Goal: Book appointment/travel/reservation

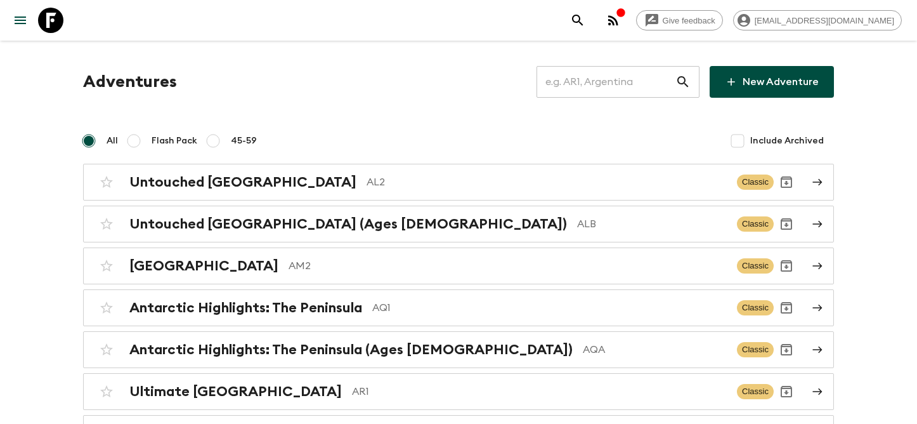
click at [589, 88] on input "text" at bounding box center [606, 82] width 139 height 36
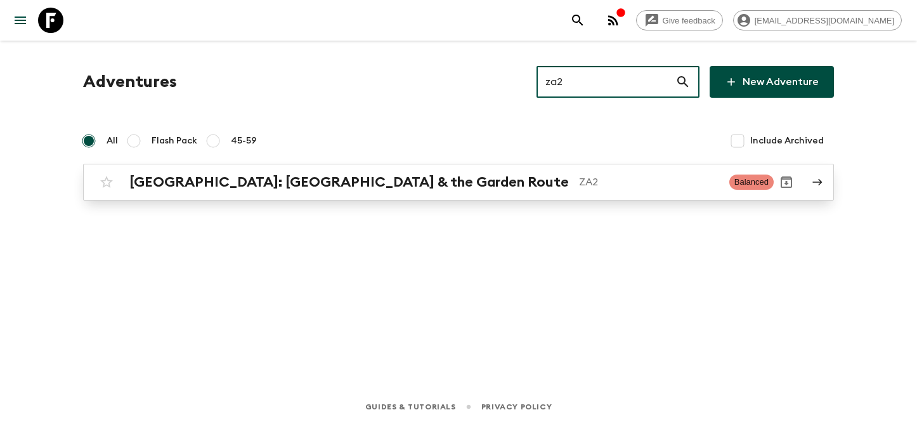
type input "za2"
click at [424, 195] on link "[GEOGRAPHIC_DATA]: [GEOGRAPHIC_DATA] & the Garden Route ZA2 Balanced" at bounding box center [458, 182] width 751 height 37
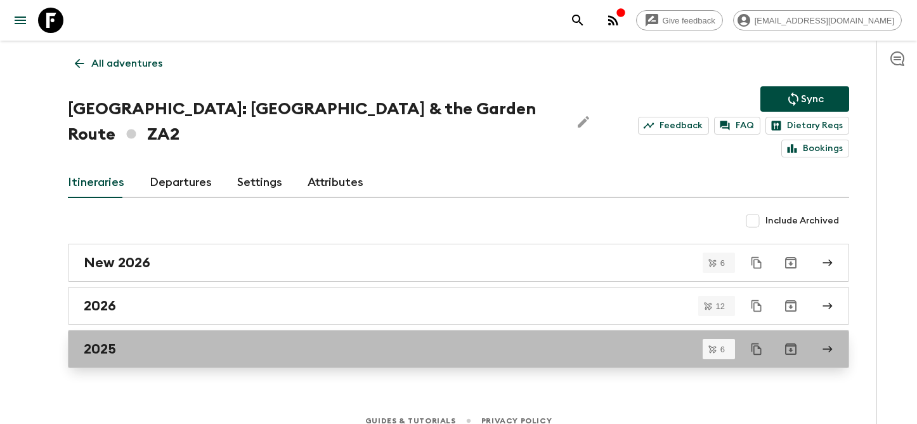
click at [240, 341] on div "2025" at bounding box center [447, 349] width 726 height 16
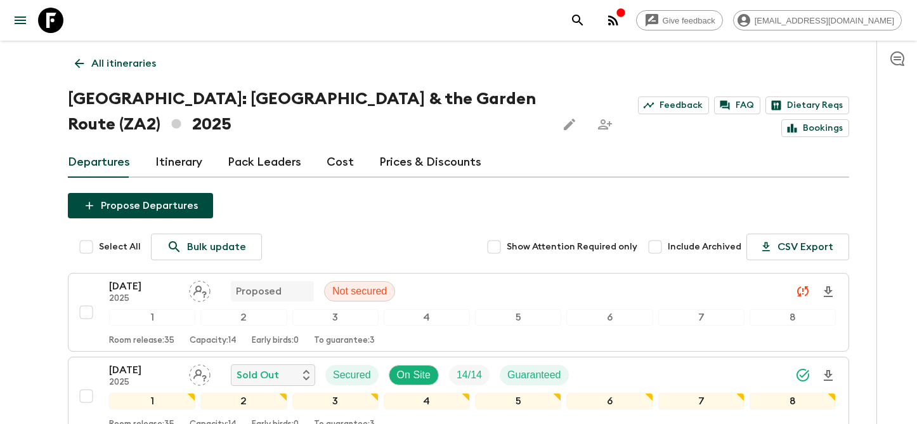
click at [140, 60] on p "All itineraries" at bounding box center [123, 63] width 65 height 15
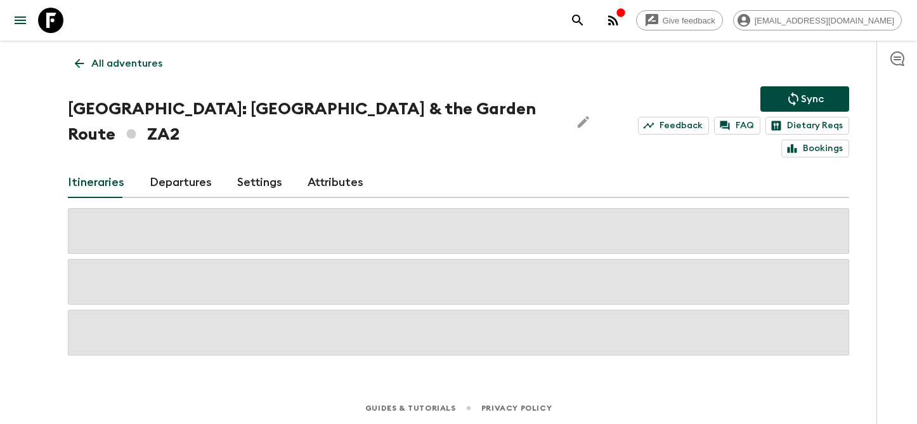
click at [140, 60] on p "All adventures" at bounding box center [126, 63] width 71 height 15
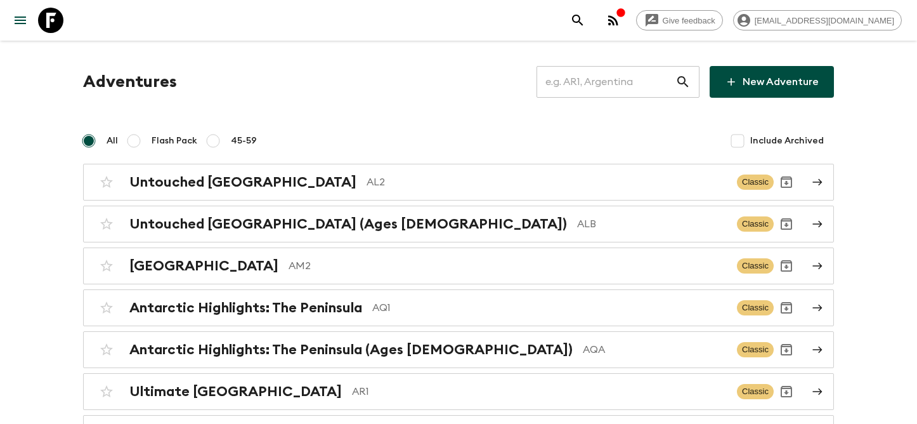
click at [556, 84] on input "text" at bounding box center [606, 82] width 139 height 36
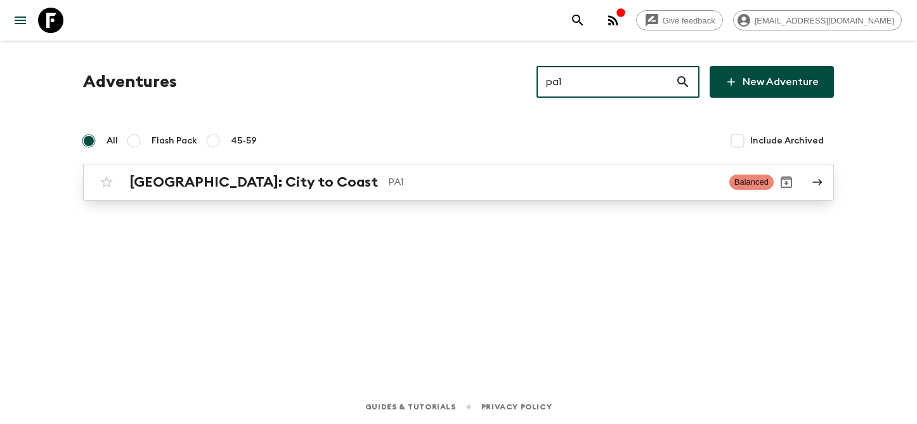
type input "pa1"
click at [325, 193] on div "[GEOGRAPHIC_DATA]: City to Coast PA1 Balanced" at bounding box center [434, 181] width 680 height 25
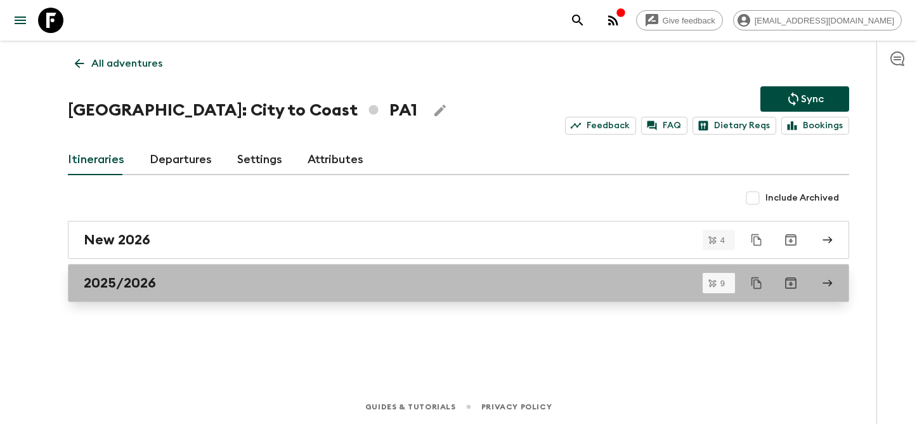
click at [247, 275] on div "2025/2026" at bounding box center [447, 283] width 726 height 16
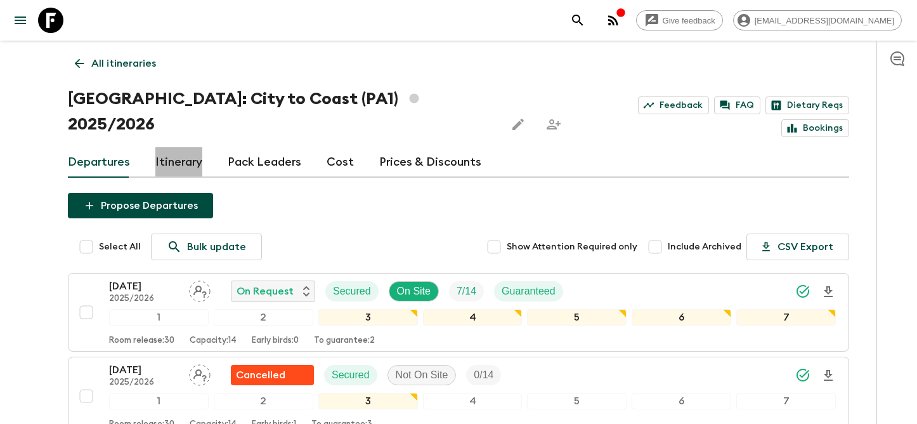
click at [197, 147] on link "Itinerary" at bounding box center [178, 162] width 47 height 30
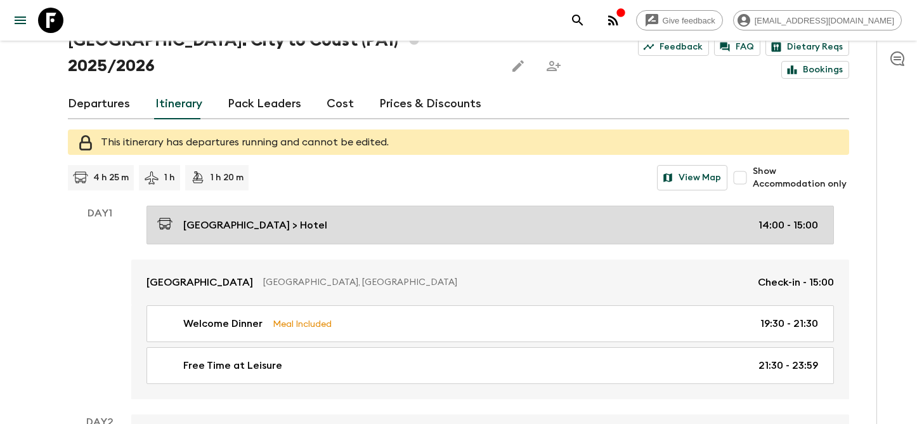
scroll to position [17, 0]
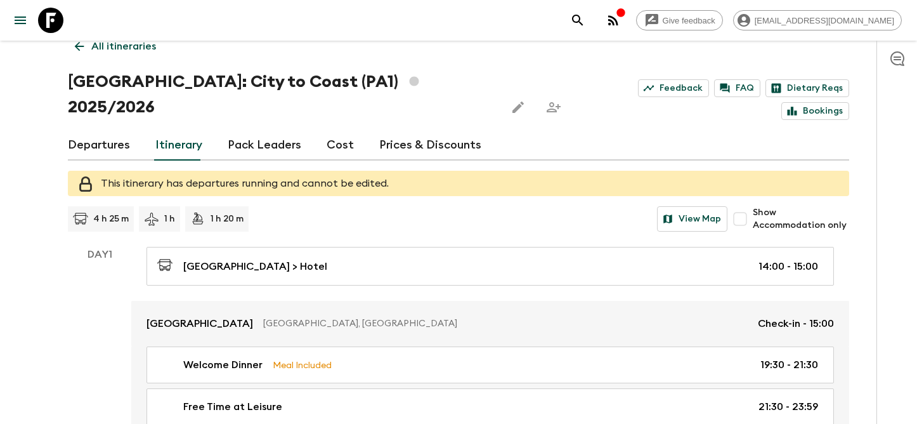
click at [125, 130] on link "Departures" at bounding box center [99, 145] width 62 height 30
